Goal: Task Accomplishment & Management: Complete application form

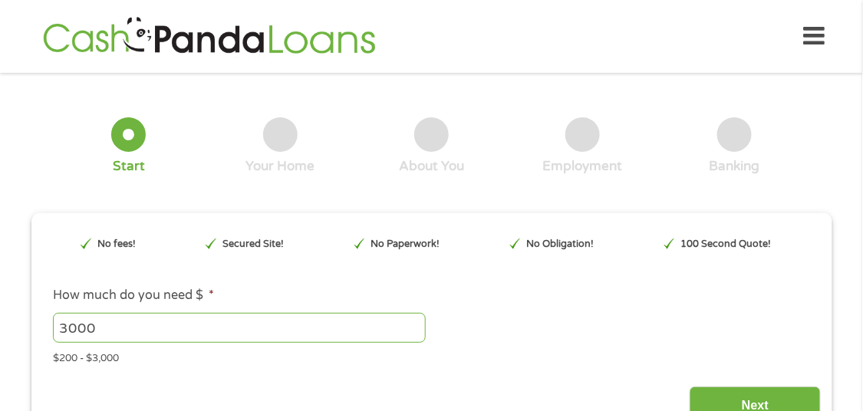
click at [405, 357] on div "This field is hidden when viewing the form gclid This field is hidden when view…" at bounding box center [431, 324] width 779 height 200
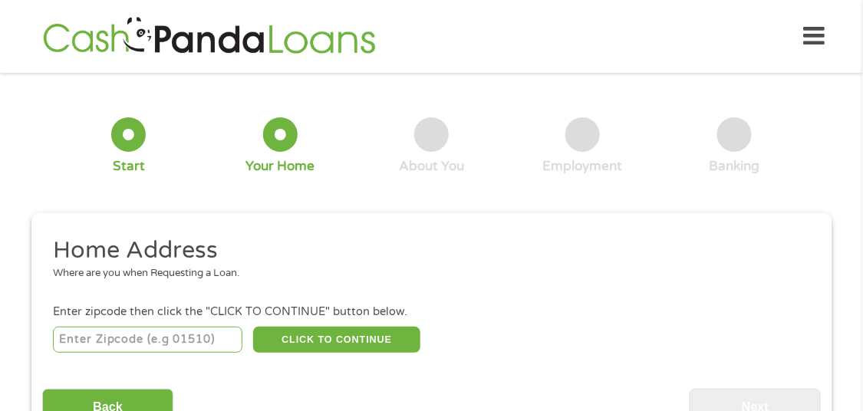
click at [157, 328] on input "number" at bounding box center [148, 340] width 190 height 26
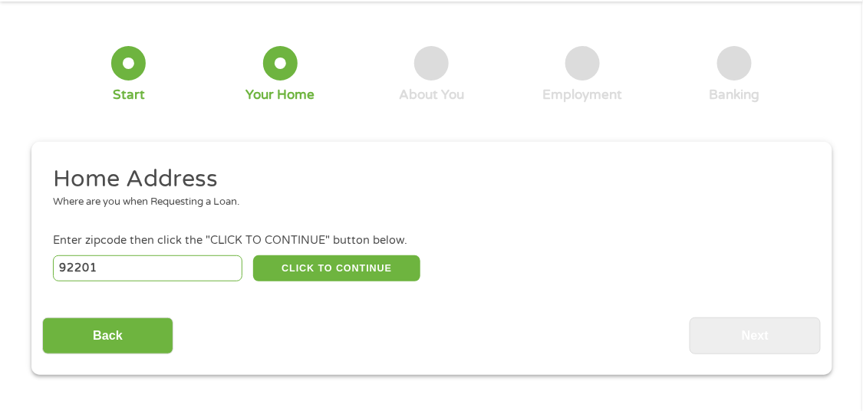
scroll to position [76, 0]
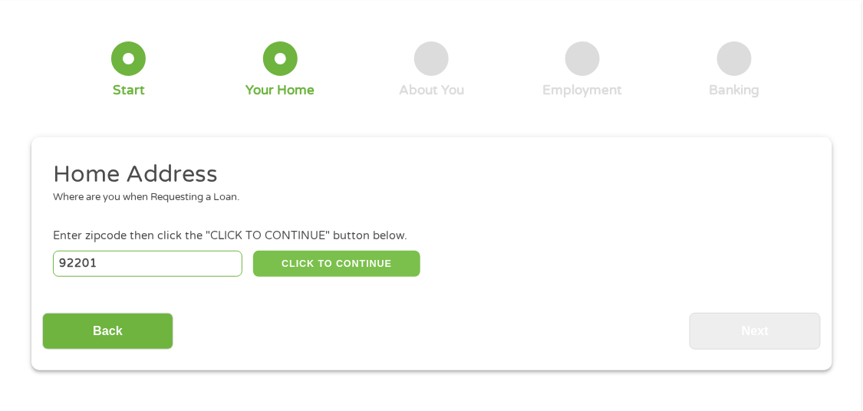
type input "92201"
click at [334, 251] on button "CLICK TO CONTINUE" at bounding box center [336, 264] width 167 height 26
type input "92201"
type input "Indio"
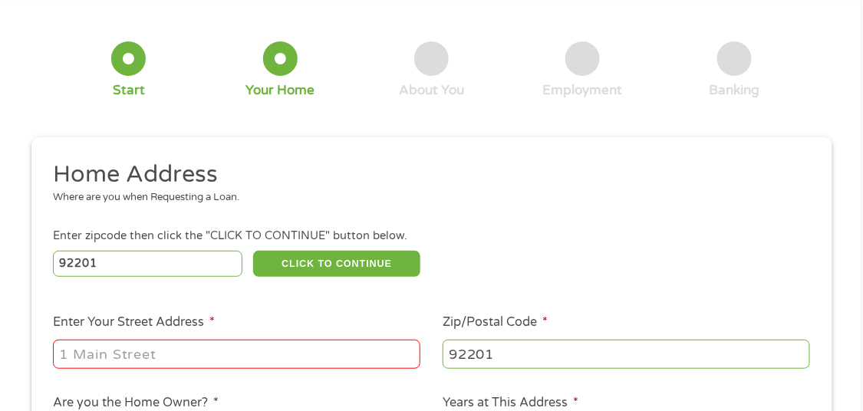
click at [169, 348] on input "Enter Your Street Address *" at bounding box center [237, 354] width 368 height 29
type input "[STREET_ADDRESS]"
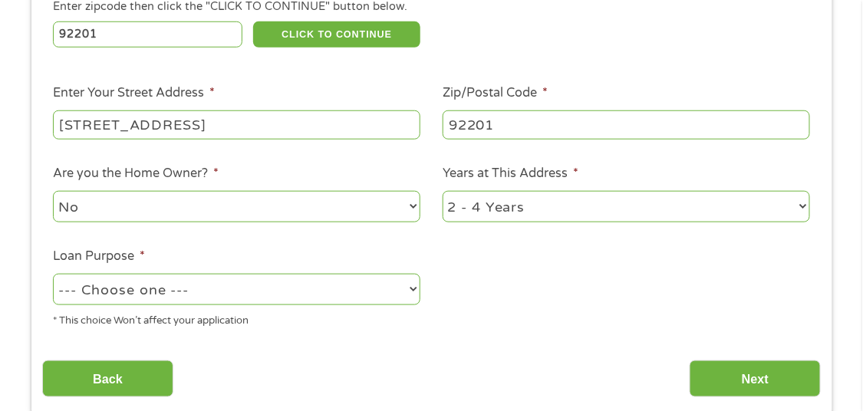
scroll to position [306, 0]
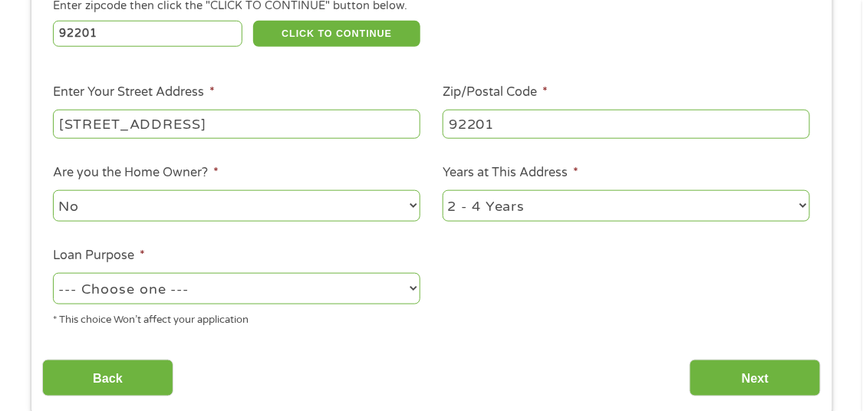
click at [216, 203] on select "No Yes" at bounding box center [237, 205] width 368 height 31
click at [53, 190] on select "No Yes" at bounding box center [237, 205] width 368 height 31
click at [558, 190] on select "1 Year or less 1 - 2 Years 2 - 4 Years Over 4 Years" at bounding box center [627, 205] width 368 height 31
select select "60months"
click at [443, 190] on select "1 Year or less 1 - 2 Years 2 - 4 Years Over 4 Years" at bounding box center [627, 205] width 368 height 31
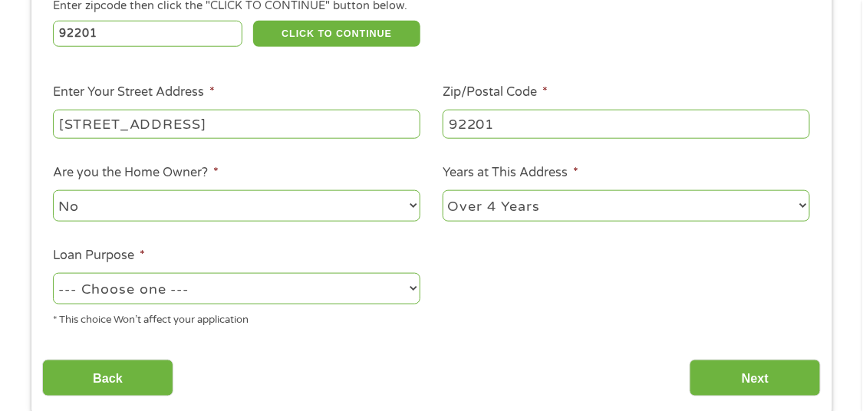
click at [162, 273] on select "--- Choose one --- Pay Bills Debt Consolidation Home Improvement Major Purchase…" at bounding box center [237, 288] width 368 height 31
select select "other"
click at [53, 273] on select "--- Choose one --- Pay Bills Debt Consolidation Home Improvement Major Purchase…" at bounding box center [237, 288] width 368 height 31
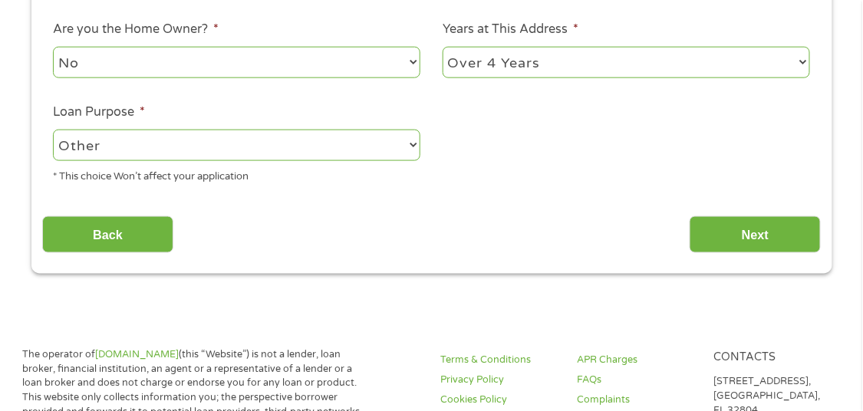
scroll to position [461, 0]
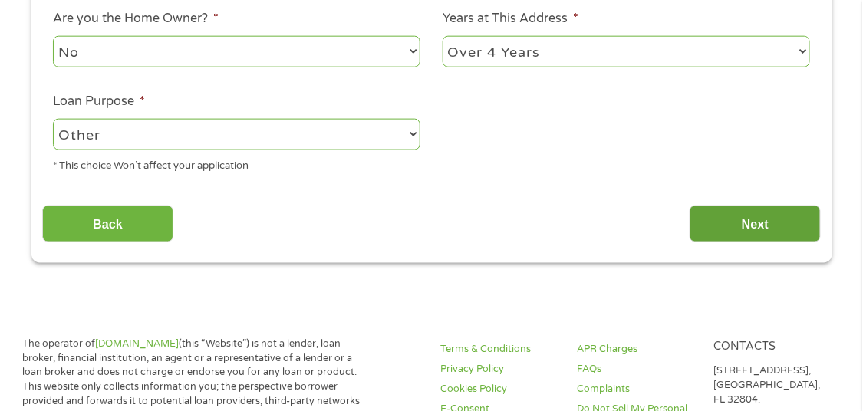
click at [781, 220] on input "Next" at bounding box center [755, 225] width 131 height 38
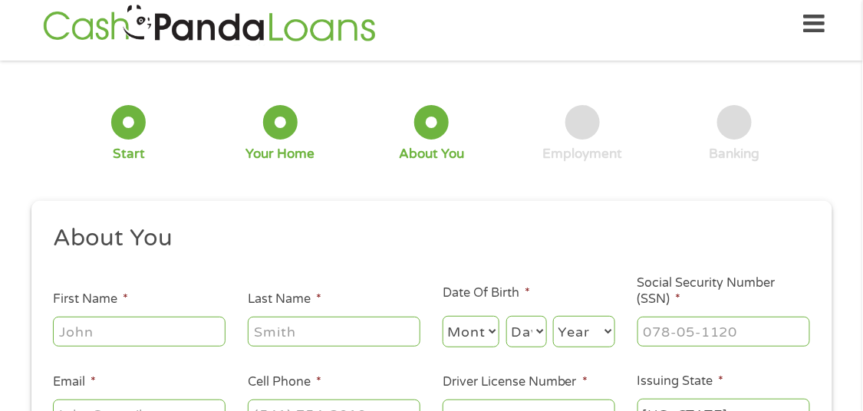
scroll to position [0, 0]
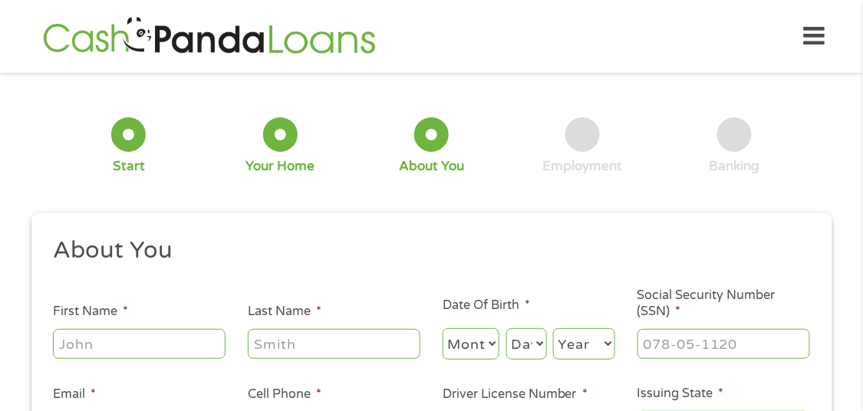
drag, startPoint x: 111, startPoint y: 343, endPoint x: 117, endPoint y: 329, distance: 15.1
click at [110, 342] on input "First Name *" at bounding box center [139, 343] width 173 height 29
type input "[PERSON_NAME]"
type input "[PHONE_NUMBER]"
click at [301, 329] on input "Last Name *" at bounding box center [334, 343] width 173 height 29
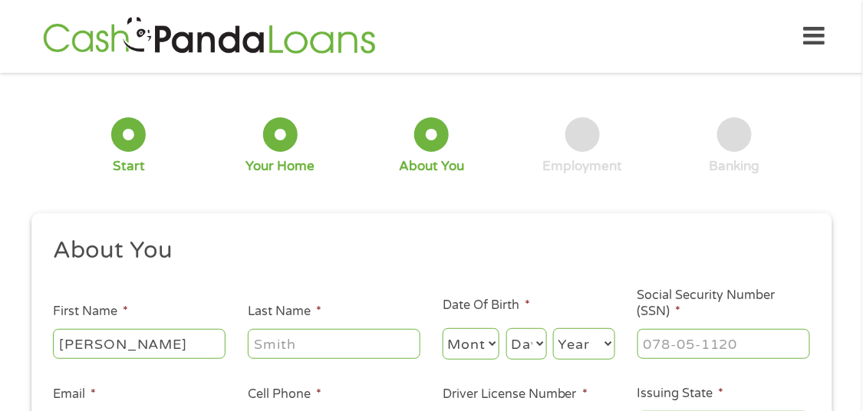
click at [289, 342] on input "Last Name *" at bounding box center [334, 343] width 173 height 29
click at [305, 333] on input "Last Name *" at bounding box center [334, 343] width 173 height 29
type input "[PERSON_NAME]"
click at [480, 329] on select "Month 1 2 3 4 5 6 7 8 9 10 11 12" at bounding box center [472, 344] width 58 height 31
select select "8"
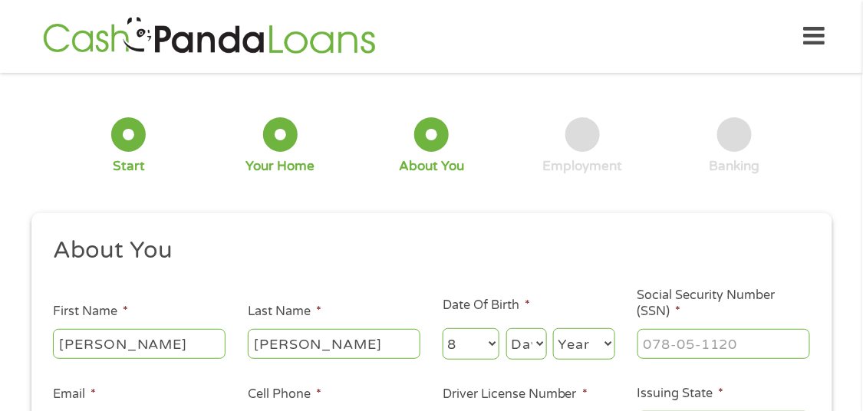
click at [443, 329] on select "Month 1 2 3 4 5 6 7 8 9 10 11 12" at bounding box center [472, 344] width 58 height 31
click at [524, 334] on select "Day 1 2 3 4 5 6 7 8 9 10 11 12 13 14 15 16 17 18 19 20 21 22 23 24 25 26 27 28 …" at bounding box center [527, 344] width 41 height 31
select select "10"
click at [507, 329] on select "Day 1 2 3 4 5 6 7 8 9 10 11 12 13 14 15 16 17 18 19 20 21 22 23 24 25 26 27 28 …" at bounding box center [527, 344] width 41 height 31
click at [587, 329] on select "Year [DATE] 2006 2005 2004 2003 2002 2001 2000 1999 1998 1997 1996 1995 1994 19…" at bounding box center [584, 344] width 62 height 31
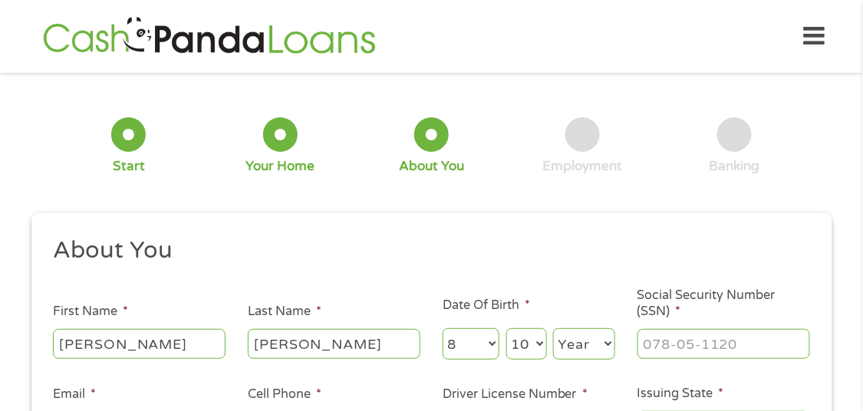
select select "1980"
click at [553, 329] on select "Year [DATE] 2006 2005 2004 2003 2002 2001 2000 1999 1998 1997 1996 1995 1994 19…" at bounding box center [584, 344] width 62 height 31
click at [679, 338] on input "___-__-____" at bounding box center [724, 343] width 173 height 29
drag, startPoint x: 734, startPoint y: 335, endPoint x: 745, endPoint y: 335, distance: 10.7
click at [736, 335] on input "___-62-4906" at bounding box center [724, 343] width 173 height 29
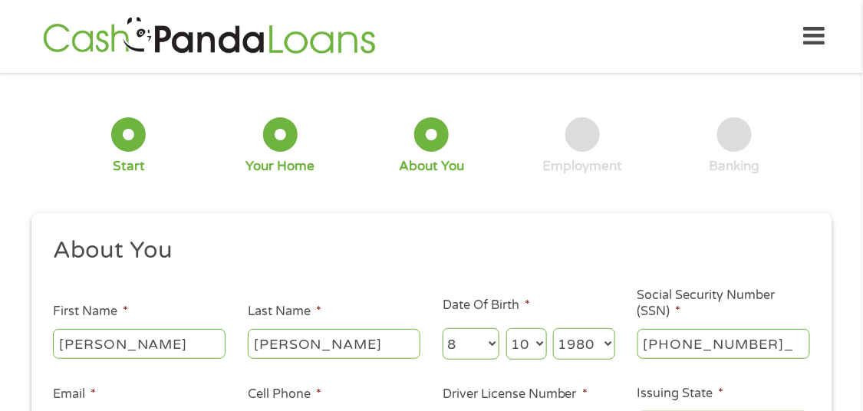
type input "624-90-6660"
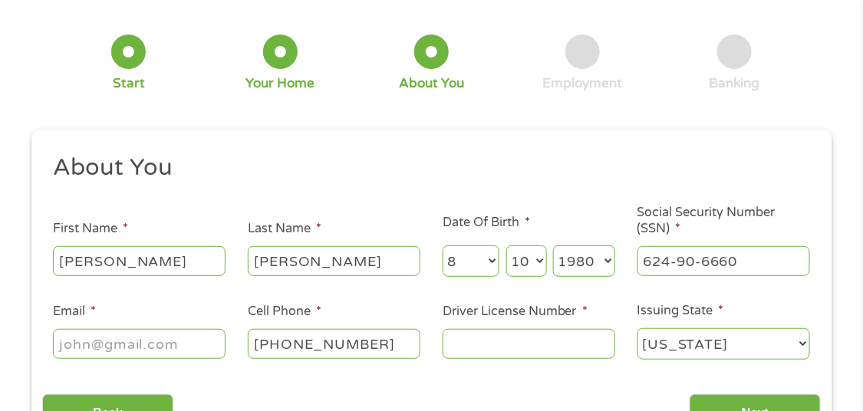
scroll to position [154, 0]
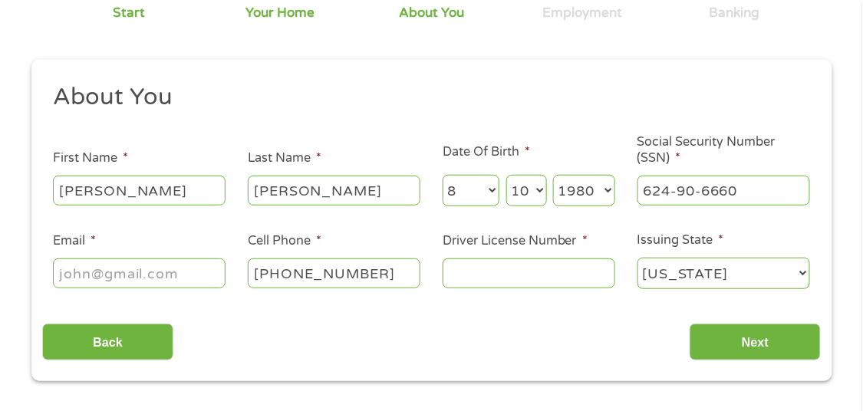
click at [150, 261] on input "Email *" at bounding box center [139, 273] width 173 height 29
click at [155, 267] on input "Email *" at bounding box center [139, 273] width 173 height 29
type input "[EMAIL_ADDRESS][DOMAIN_NAME]"
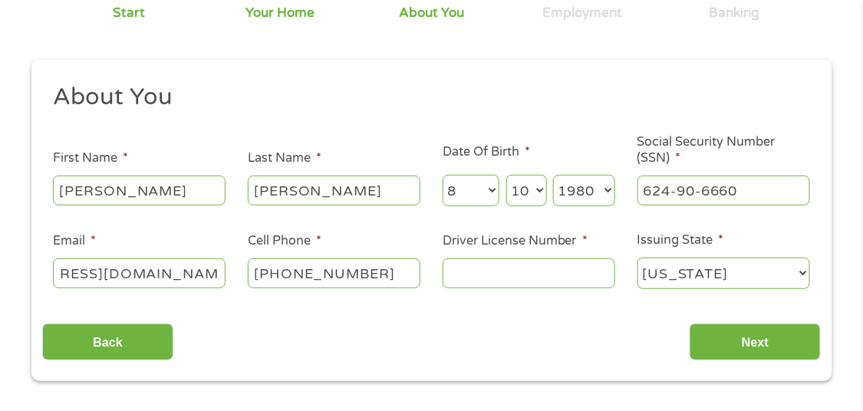
scroll to position [0, 0]
click at [487, 263] on input "Driver License Number *" at bounding box center [529, 273] width 173 height 29
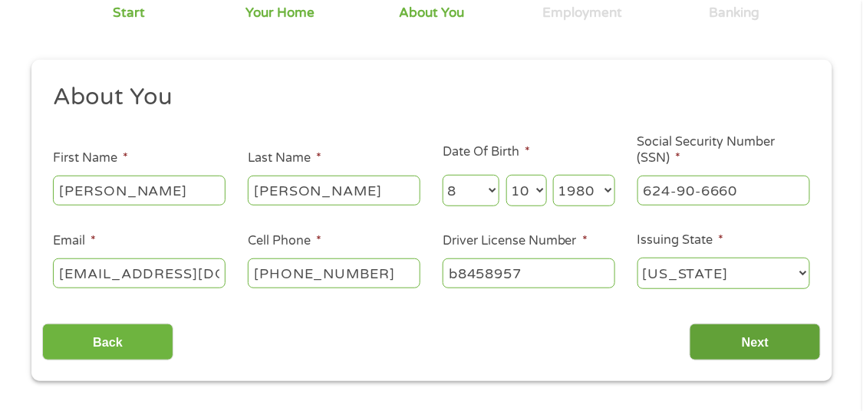
type input "b8458957"
click at [787, 345] on div "Back Next" at bounding box center [431, 336] width 779 height 48
click at [785, 335] on input "Next" at bounding box center [755, 343] width 131 height 38
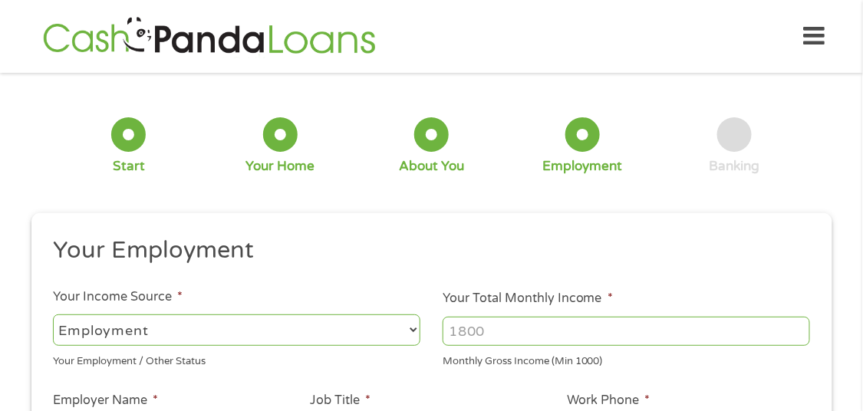
click at [221, 327] on select "--- Choose one --- Employment [DEMOGRAPHIC_DATA] Benefits" at bounding box center [237, 330] width 368 height 31
select select "selfEmployed"
click at [53, 315] on select "--- Choose one --- Employment [DEMOGRAPHIC_DATA] Benefits" at bounding box center [237, 330] width 368 height 31
click at [549, 319] on input "Your Total Monthly Income *" at bounding box center [627, 331] width 368 height 29
click at [533, 325] on input "Your Total Monthly Income *" at bounding box center [627, 331] width 368 height 29
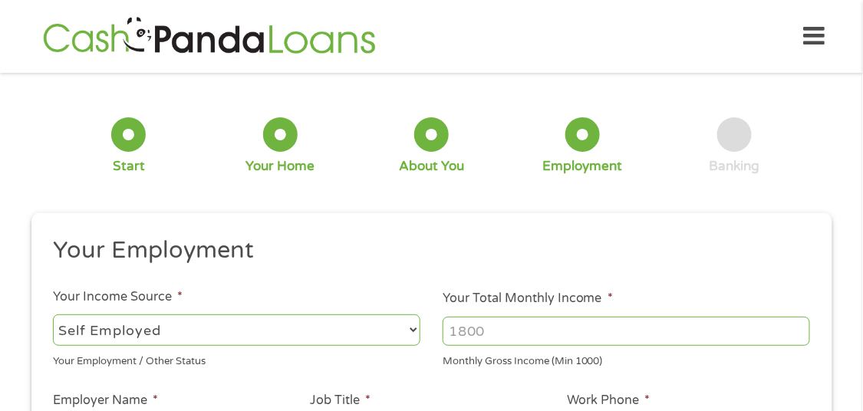
click at [809, 321] on li "Your Total Monthly Income * Monthly Gross Income (Min 1000)" at bounding box center [627, 329] width 390 height 80
click at [801, 323] on input "1000" at bounding box center [627, 331] width 368 height 29
click at [797, 325] on input "1000" at bounding box center [627, 331] width 368 height 29
click at [797, 317] on input "1001" at bounding box center [627, 331] width 368 height 29
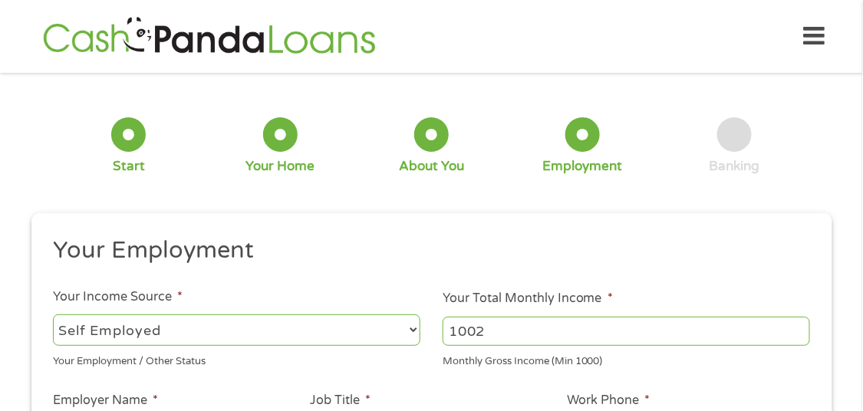
click at [800, 317] on input "1002" at bounding box center [627, 331] width 368 height 29
click at [800, 317] on input "1003" at bounding box center [627, 331] width 368 height 29
click at [800, 317] on input "1004" at bounding box center [627, 331] width 368 height 29
click at [800, 317] on input "1005" at bounding box center [627, 331] width 368 height 29
click at [800, 317] on input "1006" at bounding box center [627, 331] width 368 height 29
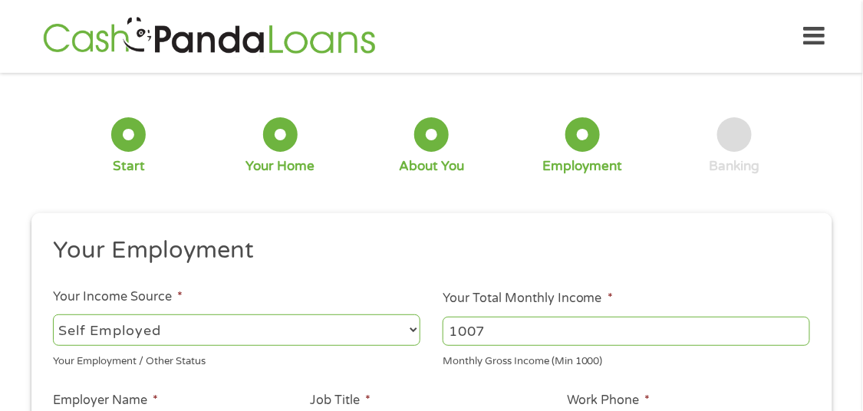
click at [800, 317] on input "1007" at bounding box center [627, 331] width 368 height 29
click at [727, 318] on input "1007" at bounding box center [627, 331] width 368 height 29
type input "1"
type input "3"
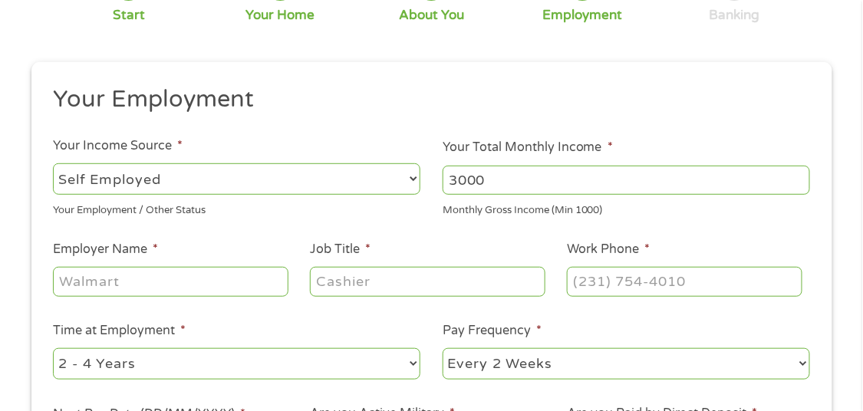
scroll to position [154, 0]
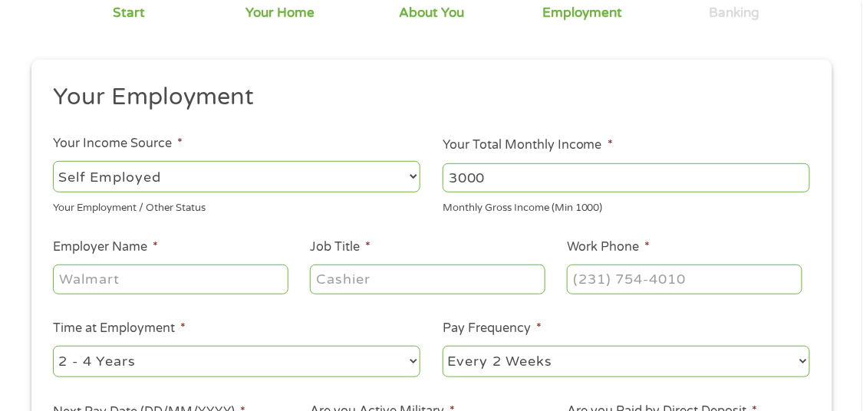
type input "3000"
click at [184, 265] on input "Employer Name *" at bounding box center [170, 279] width 235 height 29
type input "Majorleaguepoolserbices"
click at [396, 270] on input "Job Title *" at bounding box center [427, 279] width 235 height 29
type input "owner"
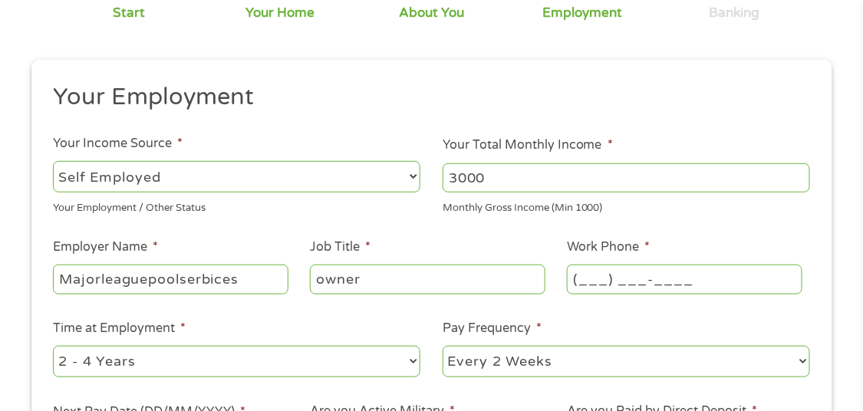
click at [669, 270] on input "(___) ___-____" at bounding box center [684, 279] width 235 height 29
click at [610, 268] on input "(___) ___-____" at bounding box center [684, 279] width 235 height 29
type input "[PHONE_NUMBER]"
click at [285, 349] on select "--- Choose one --- 1 Year or less 1 - 2 Years 2 - 4 Years Over 4 Years" at bounding box center [237, 361] width 368 height 31
select select "60months"
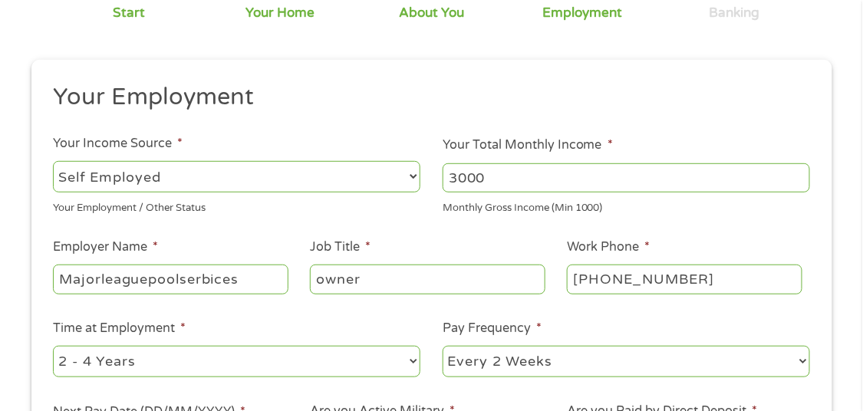
click at [53, 346] on select "--- Choose one --- 1 Year or less 1 - 2 Years 2 - 4 Years Over 4 Years" at bounding box center [237, 361] width 368 height 31
click at [528, 352] on select "--- Choose one --- Every 2 Weeks Every Week Monthly Semi-Monthly" at bounding box center [627, 361] width 368 height 31
select select "monthly"
click at [443, 346] on select "--- Choose one --- Every 2 Weeks Every Week Monthly Semi-Monthly" at bounding box center [627, 361] width 368 height 31
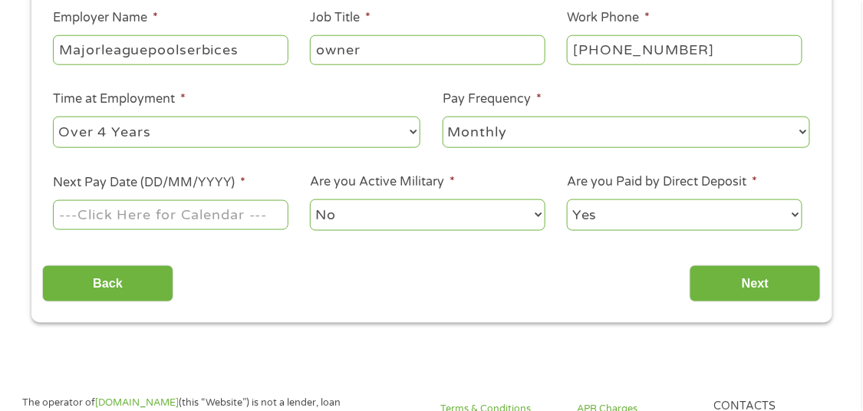
click at [134, 200] on input "Next Pay Date (DD/MM/YYYY) *" at bounding box center [170, 214] width 235 height 29
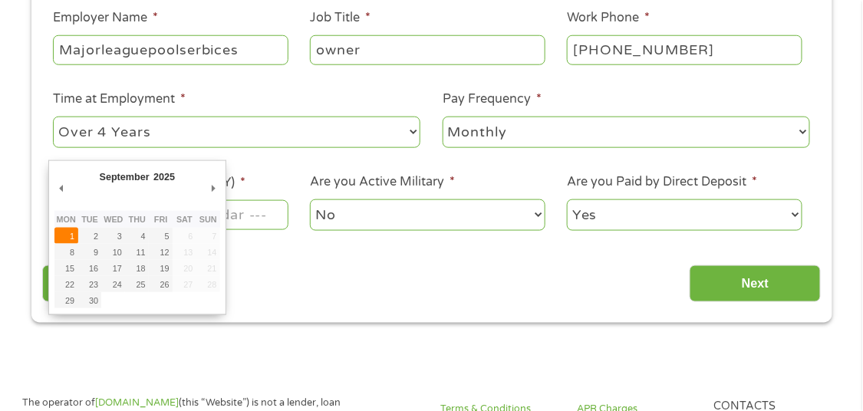
type input "[DATE]"
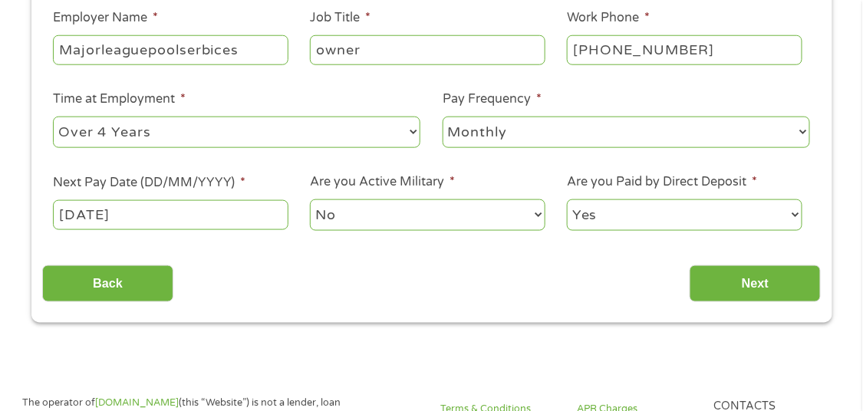
click at [361, 200] on select "No Yes" at bounding box center [427, 215] width 235 height 31
click at [310, 200] on select "No Yes" at bounding box center [427, 215] width 235 height 31
click at [786, 276] on input "Next" at bounding box center [755, 285] width 131 height 38
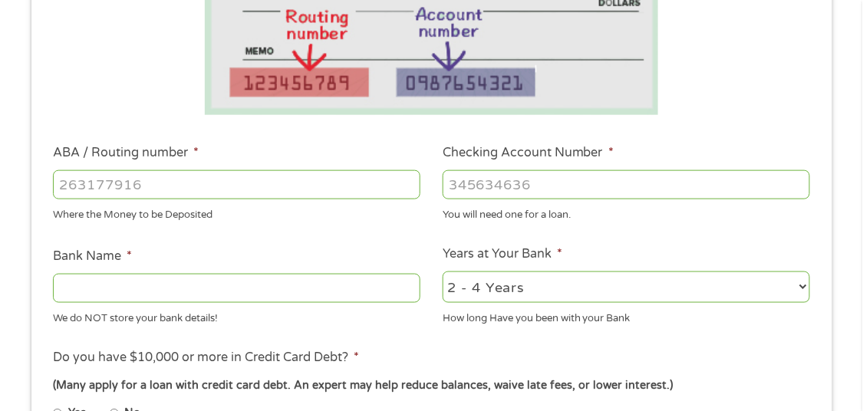
click at [263, 177] on input "ABA / Routing number *" at bounding box center [237, 184] width 368 height 29
drag, startPoint x: 159, startPoint y: 169, endPoint x: 157, endPoint y: 179, distance: 10.1
click at [157, 178] on input "ABA / Routing number *" at bounding box center [237, 184] width 368 height 29
type input "2"
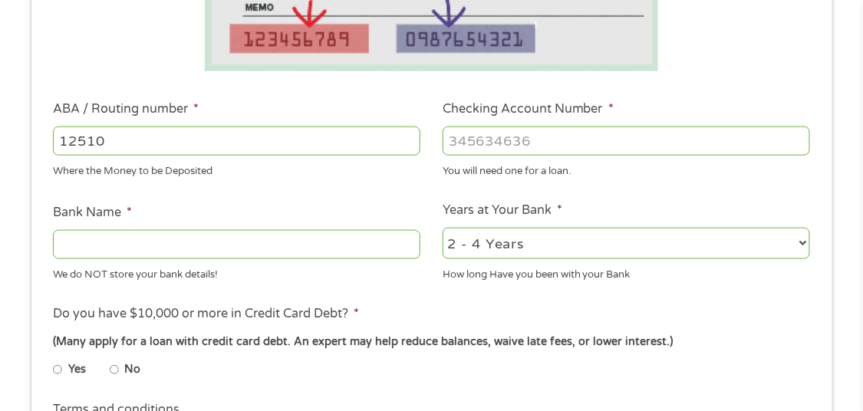
scroll to position [461, 0]
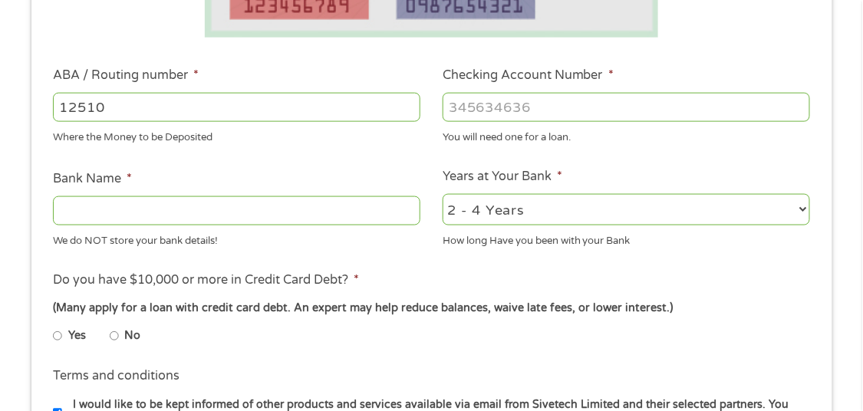
click at [127, 100] on input "12510" at bounding box center [237, 107] width 368 height 29
type input "125109006"
type input "Coastal Community Bank"
type input "125109006"
click at [573, 94] on input "Checking Account Number *" at bounding box center [627, 107] width 368 height 29
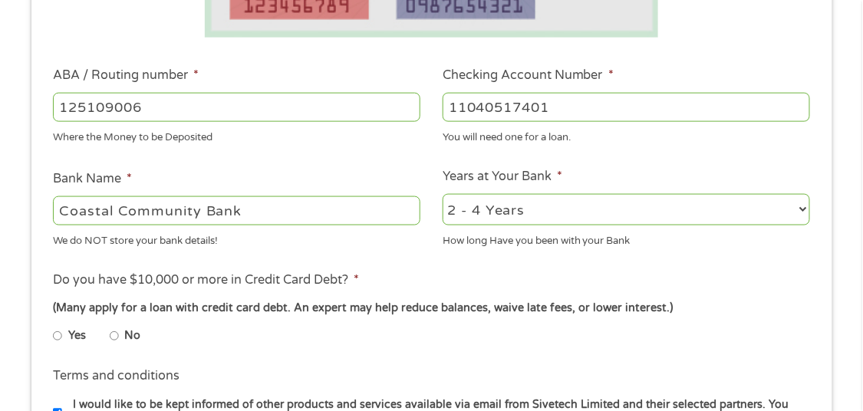
type input "11040517401"
click at [571, 203] on select "2 - 4 Years 6 - 12 Months 1 - 2 Years Over 4 Years" at bounding box center [627, 209] width 368 height 31
select select "60months"
click at [443, 194] on select "2 - 4 Years 6 - 12 Months 1 - 2 Years Over 4 Years" at bounding box center [627, 209] width 368 height 31
click at [55, 332] on input "Yes" at bounding box center [57, 337] width 9 height 25
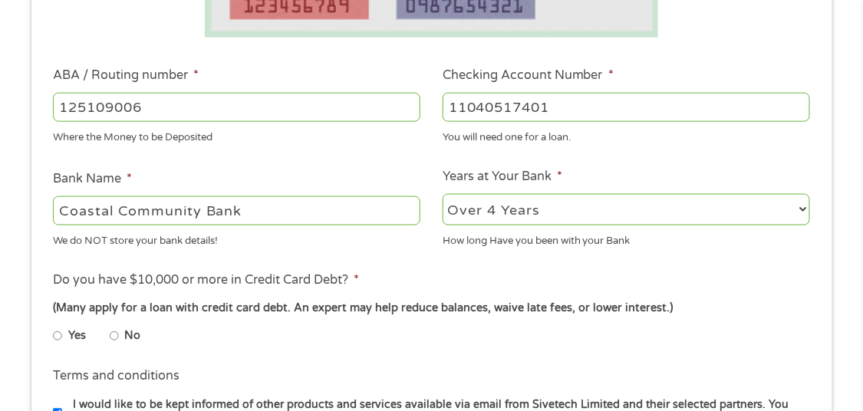
radio input "true"
click at [115, 327] on input "No" at bounding box center [114, 337] width 9 height 25
radio input "true"
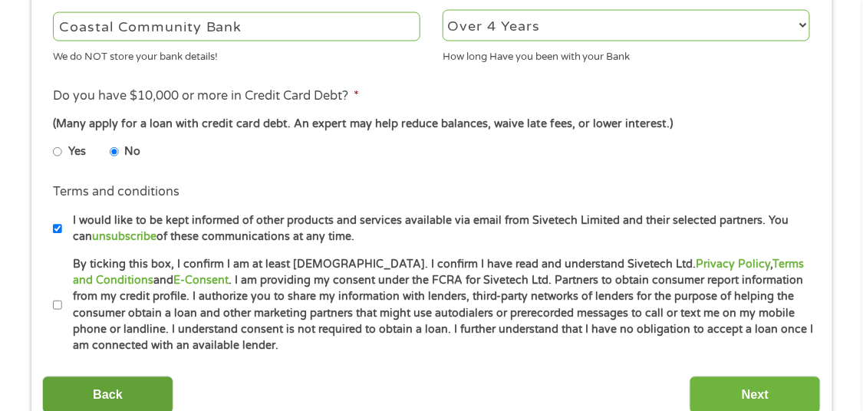
scroll to position [691, 0]
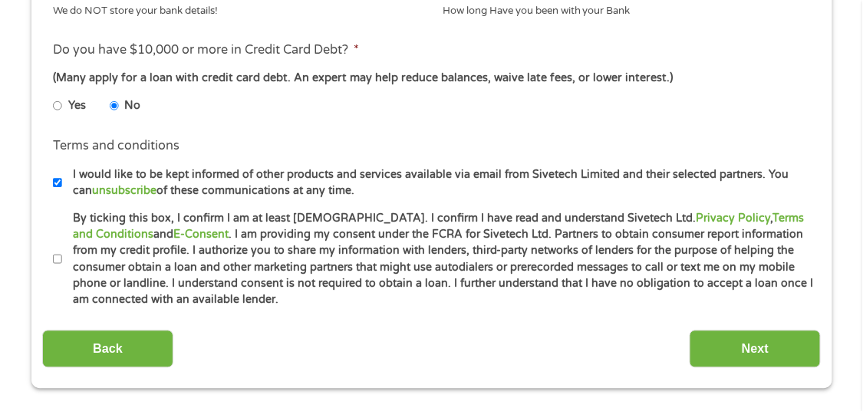
click at [58, 249] on input "By ticking this box, I confirm I am at least [DEMOGRAPHIC_DATA]. I confirm I ha…" at bounding box center [57, 260] width 9 height 25
checkbox input "true"
drag, startPoint x: 761, startPoint y: 338, endPoint x: 745, endPoint y: 337, distance: 16.2
click at [761, 338] on input "Next" at bounding box center [755, 350] width 131 height 38
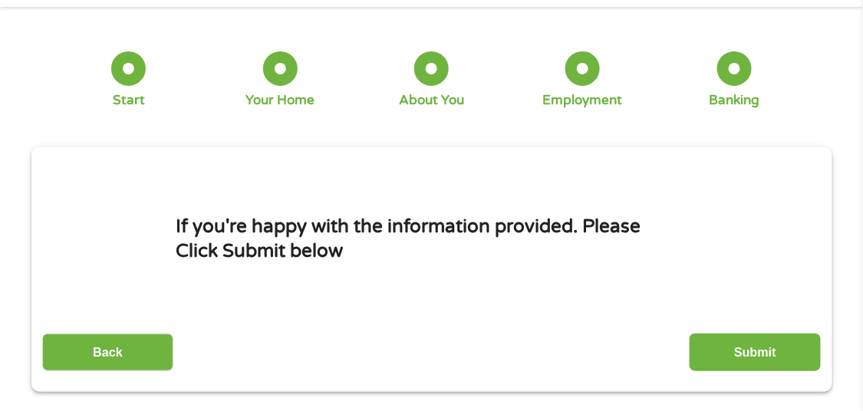
scroll to position [154, 0]
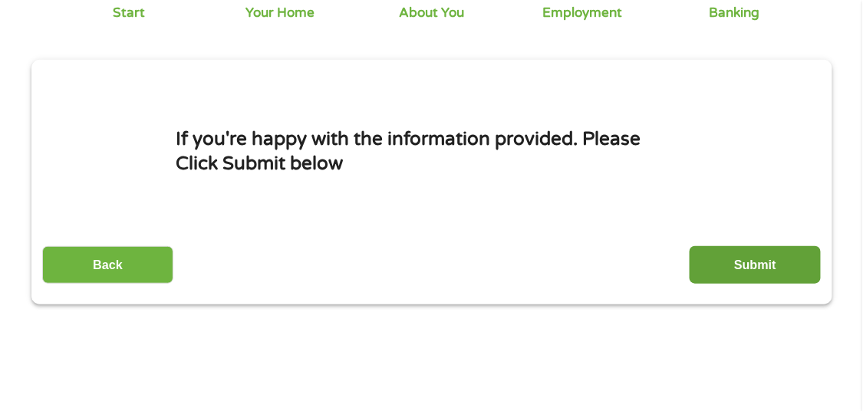
click at [777, 249] on input "Submit" at bounding box center [755, 265] width 131 height 38
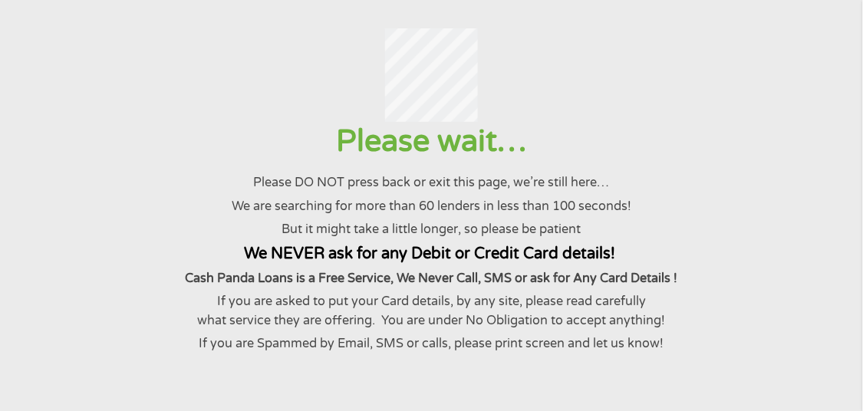
scroll to position [0, 0]
